Goal: Information Seeking & Learning: Understand process/instructions

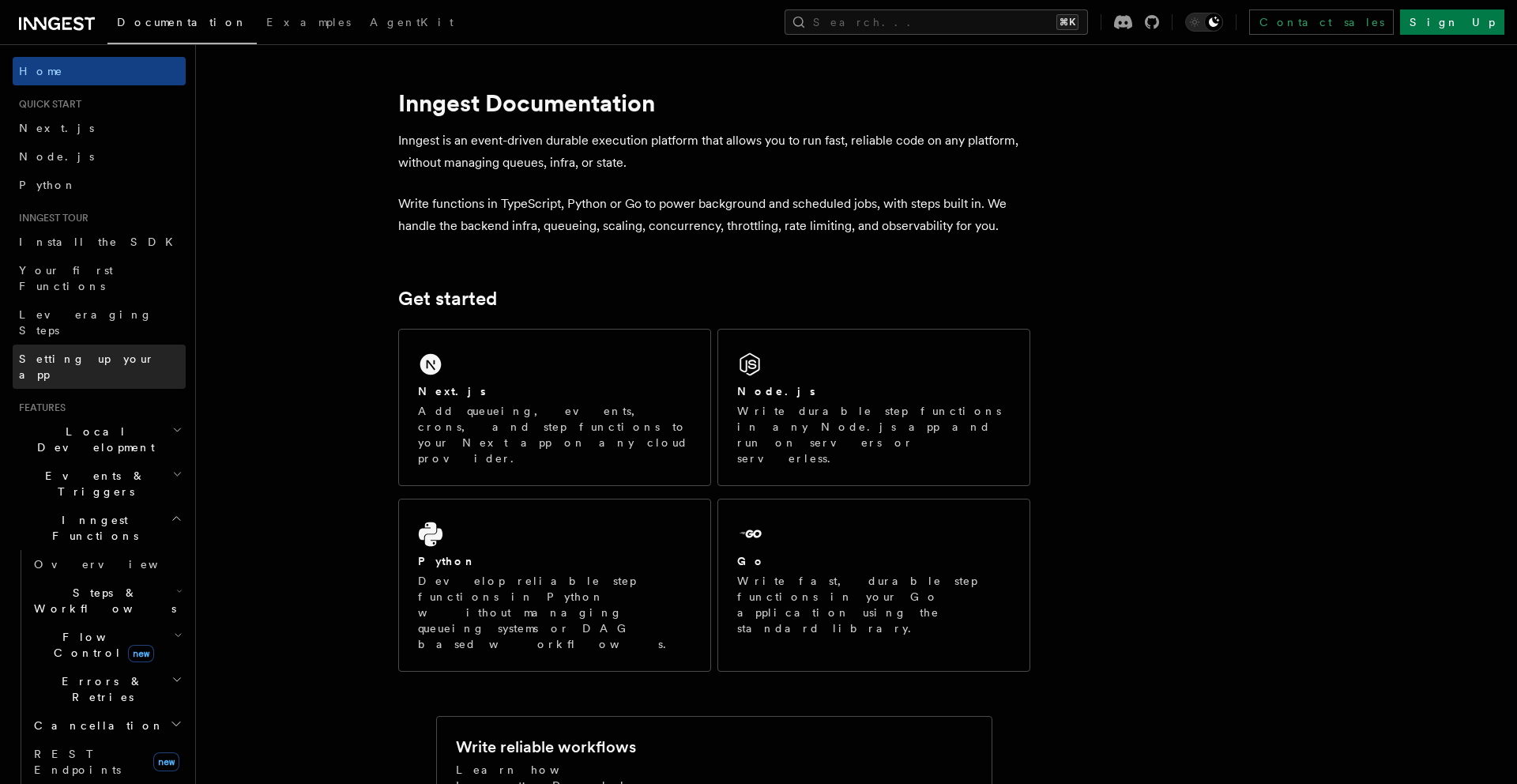
click at [89, 353] on span "Setting up your app" at bounding box center [87, 366] width 136 height 28
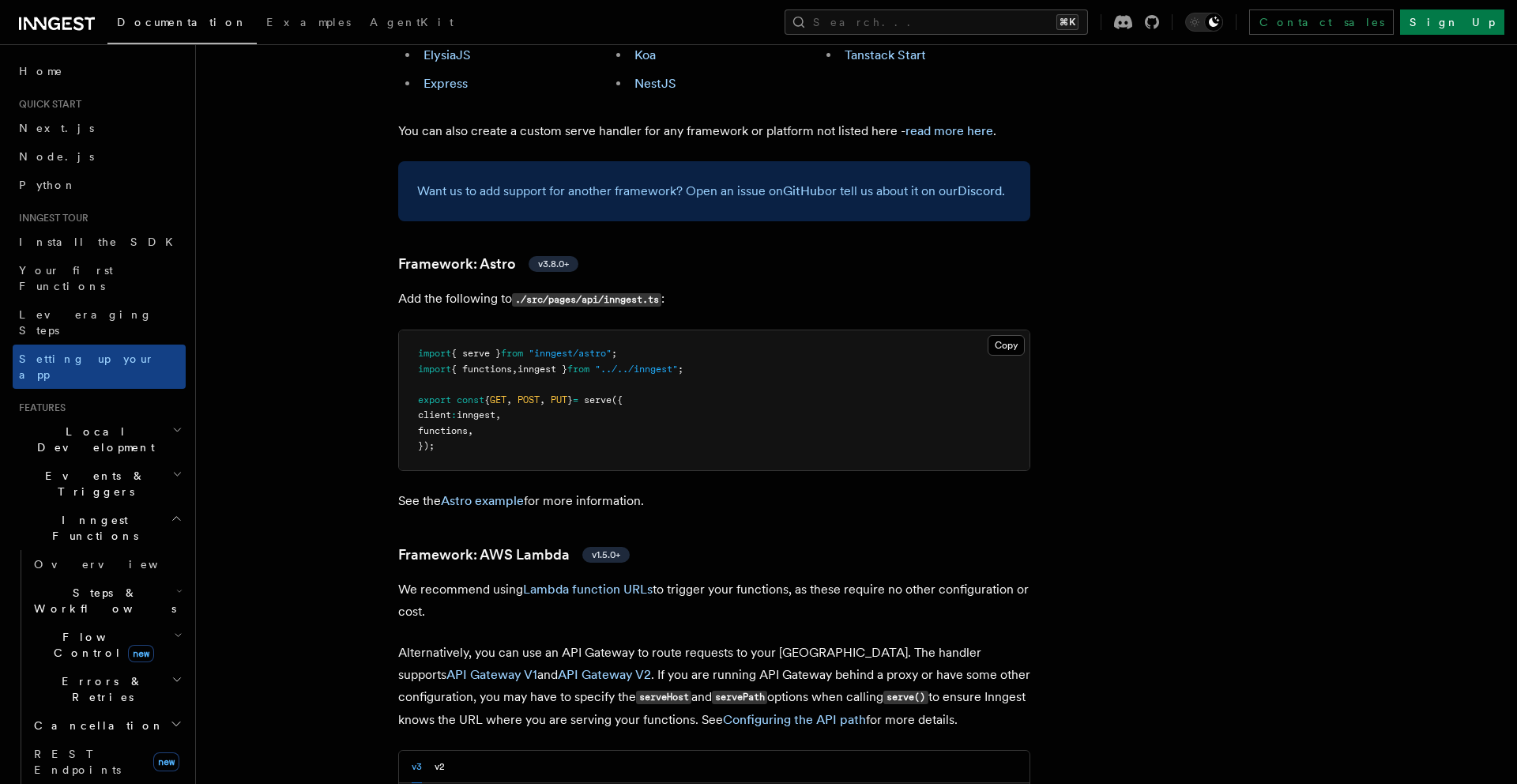
scroll to position [1275, 0]
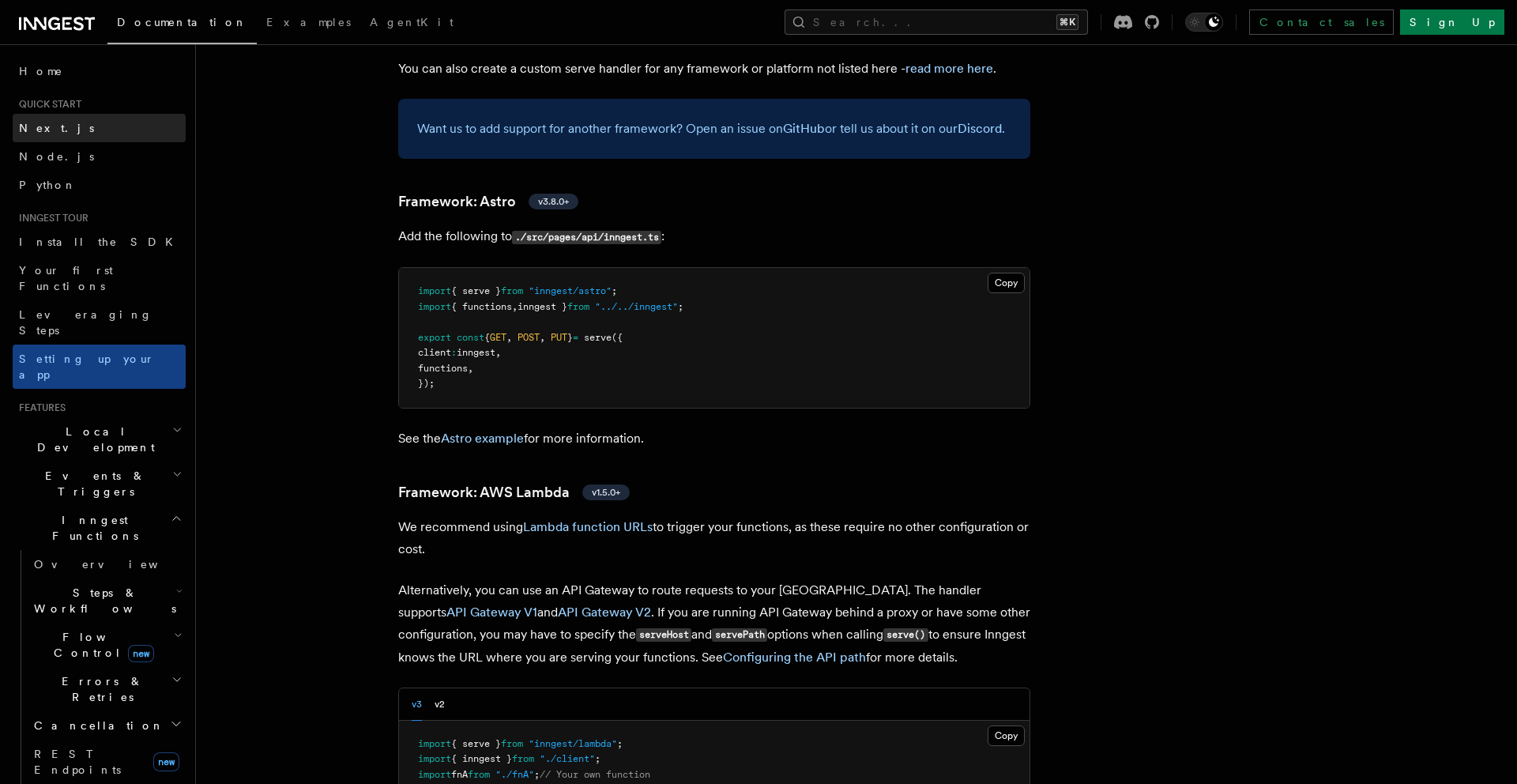
click at [37, 130] on span "Next.js" at bounding box center [57, 128] width 76 height 13
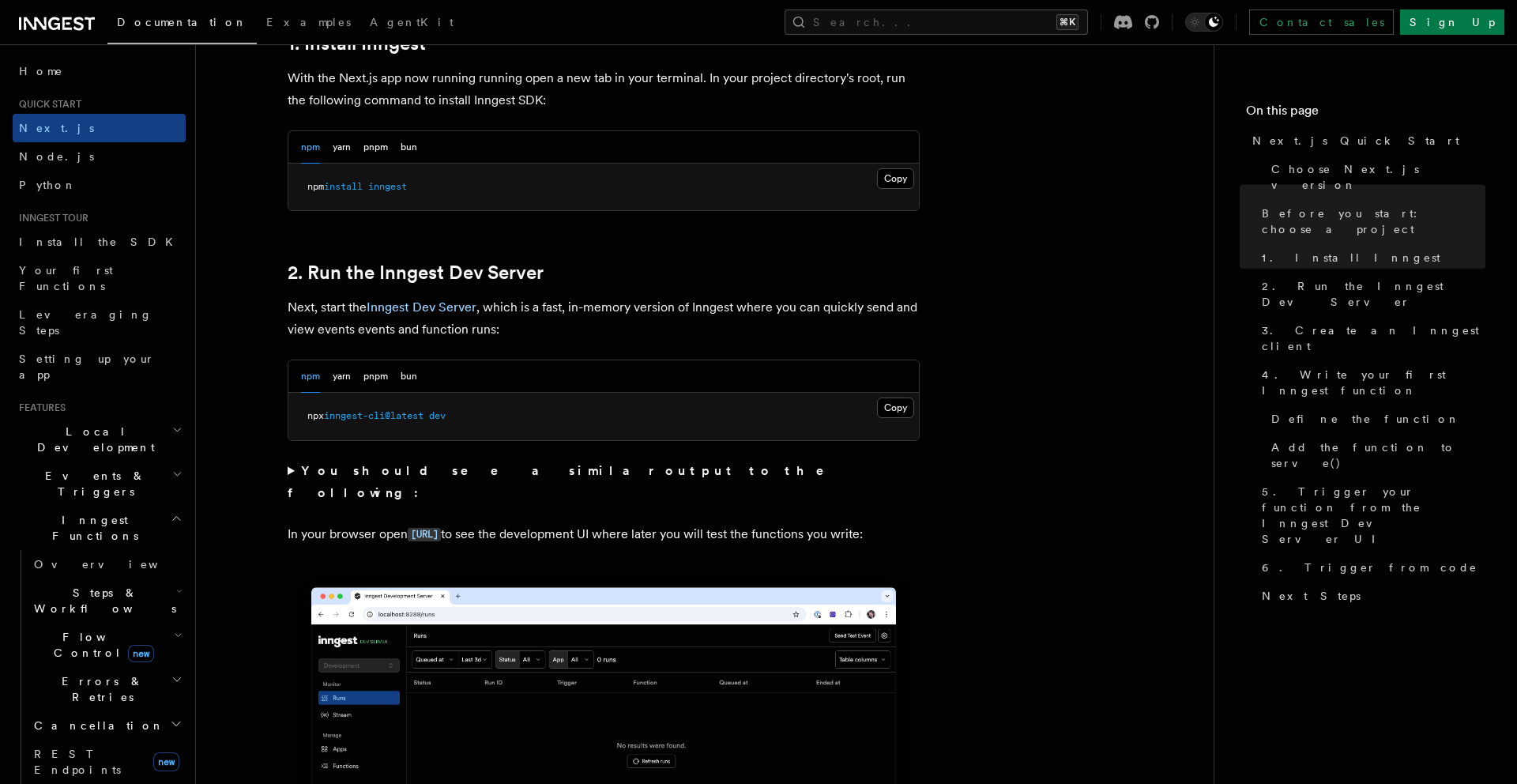
scroll to position [930, 0]
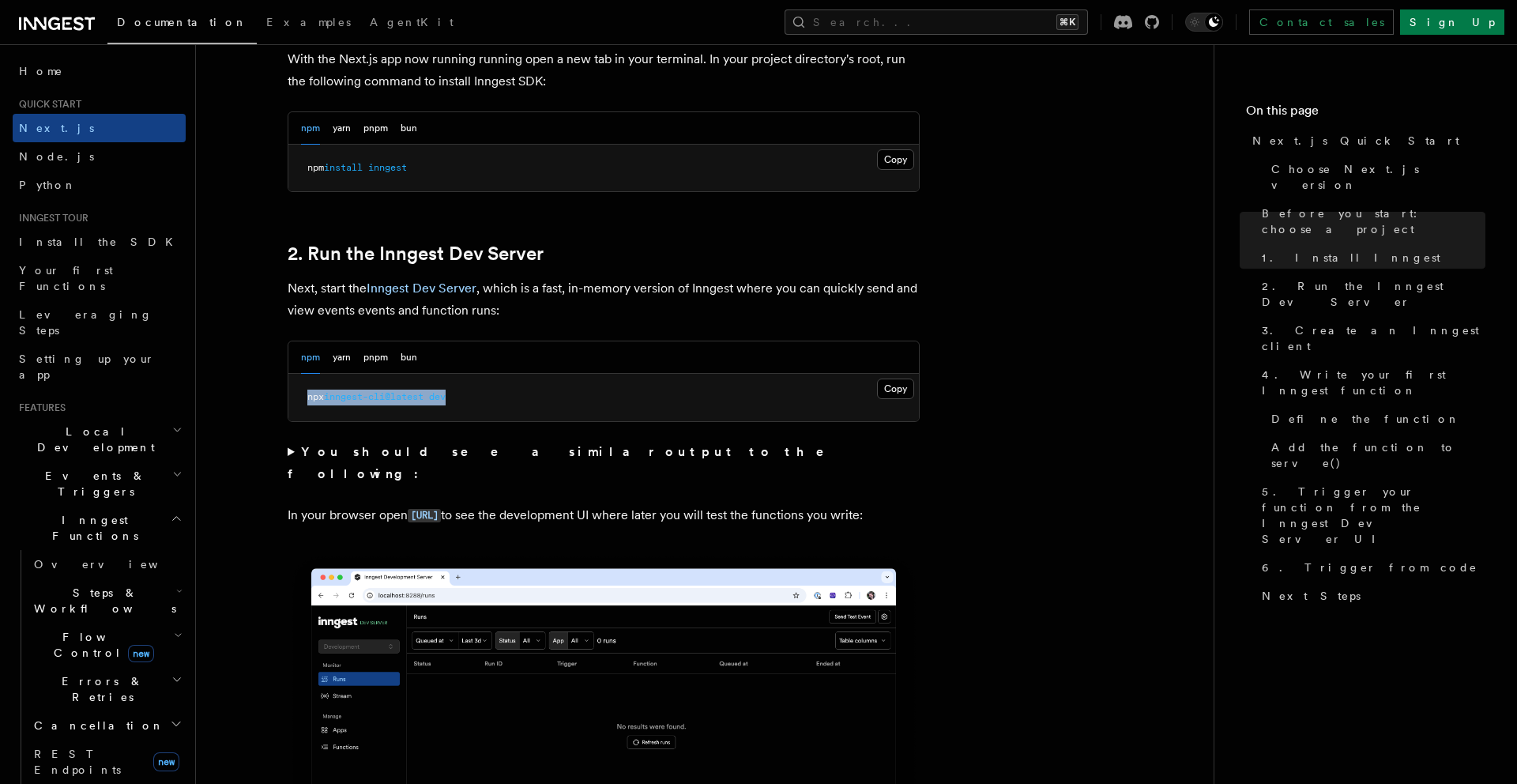
drag, startPoint x: 469, startPoint y: 398, endPoint x: 305, endPoint y: 398, distance: 164.0
click at [305, 398] on pre "npx inngest-cli@latest dev" at bounding box center [603, 397] width 631 height 47
copy span "npx inngest-cli@latest dev"
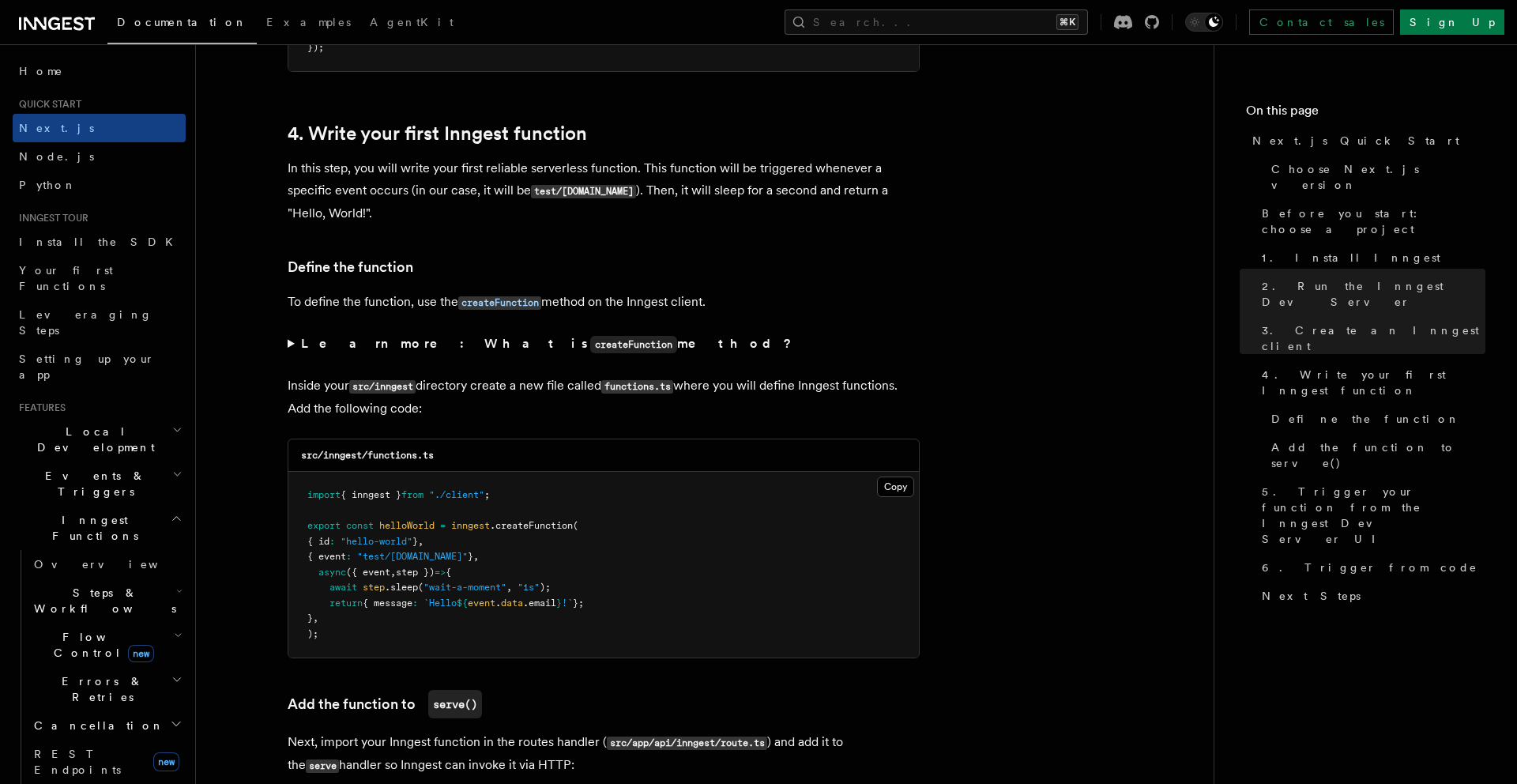
scroll to position [2735, 0]
